Goal: Check status: Check status

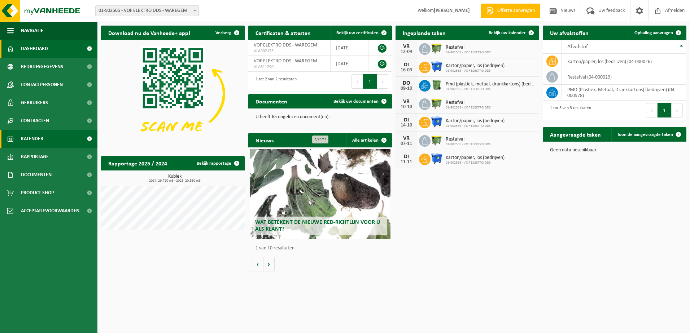
click at [39, 141] on span "Kalender" at bounding box center [32, 139] width 22 height 18
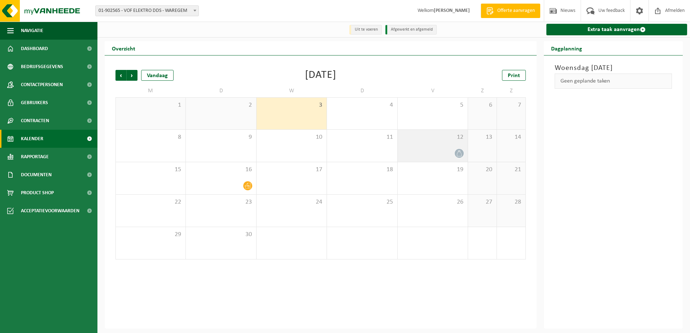
click at [455, 149] on div "12" at bounding box center [432, 146] width 70 height 32
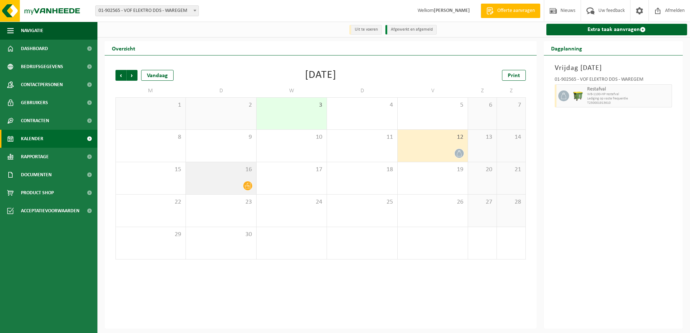
click at [248, 186] on icon at bounding box center [248, 186] width 6 height 6
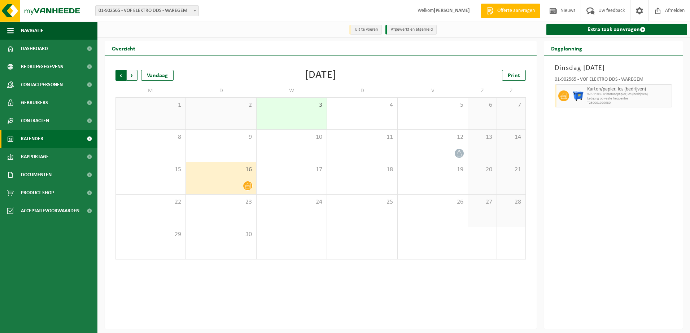
click at [131, 75] on span "Volgende" at bounding box center [132, 75] width 11 height 11
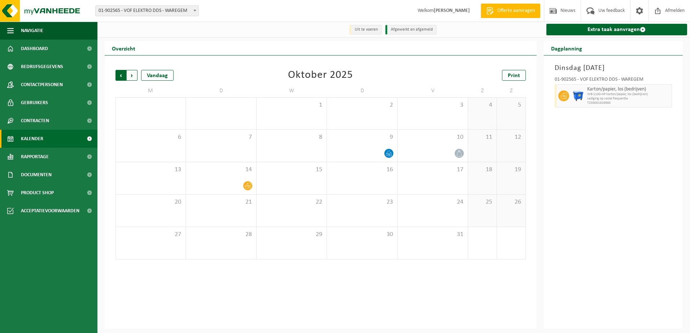
click at [130, 78] on span "Volgende" at bounding box center [132, 75] width 11 height 11
click at [231, 174] on span "11" at bounding box center [220, 170] width 63 height 8
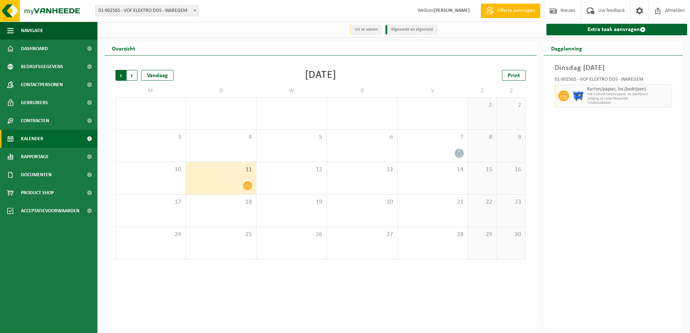
click at [133, 76] on span "Volgende" at bounding box center [132, 75] width 11 height 11
click at [131, 75] on span "Volgende" at bounding box center [132, 75] width 11 height 11
